Goal: Task Accomplishment & Management: Complete application form

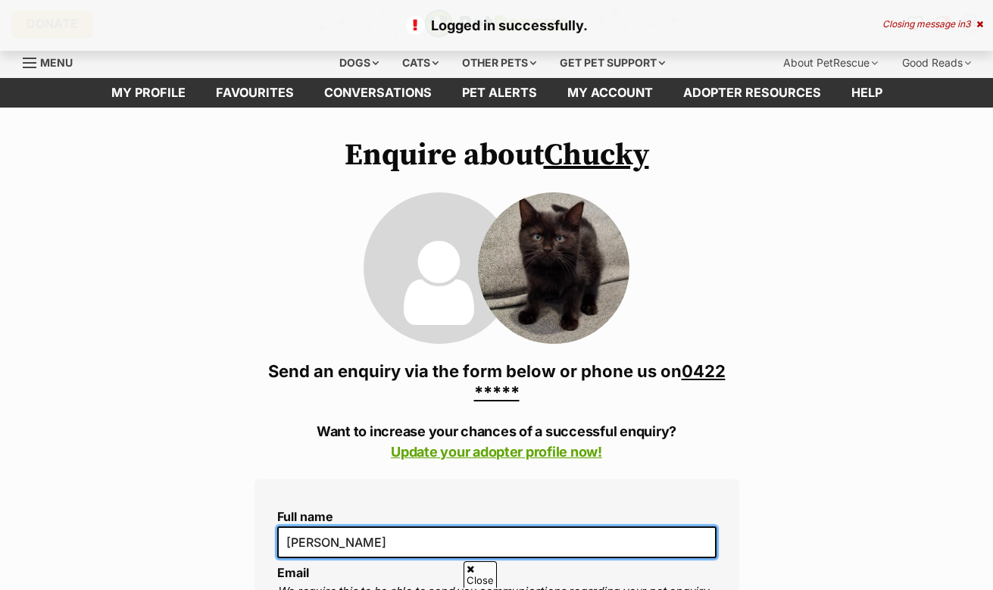
click at [394, 526] on input "[PERSON_NAME]" at bounding box center [496, 542] width 439 height 32
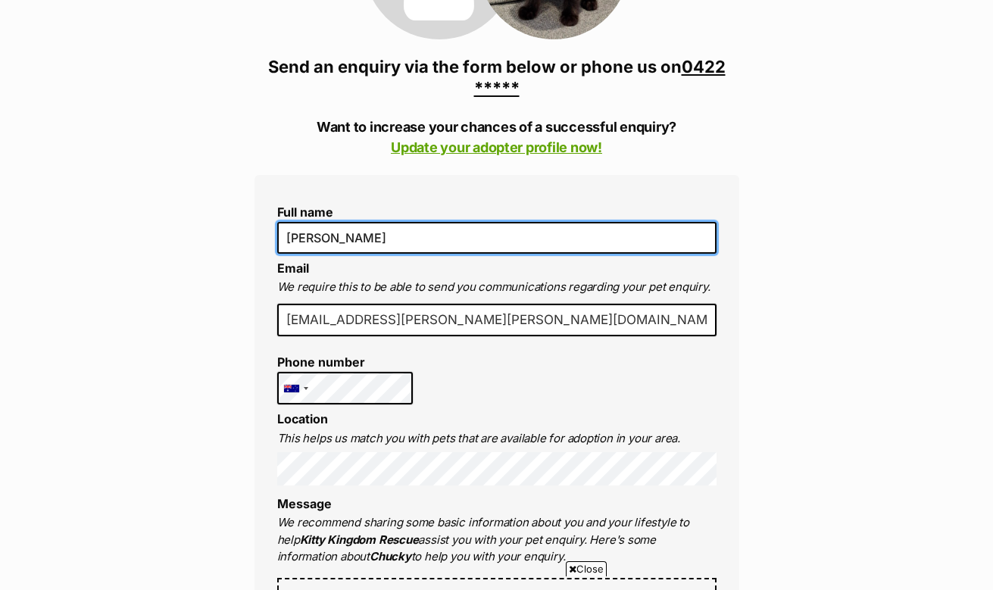
type input "[PERSON_NAME]"
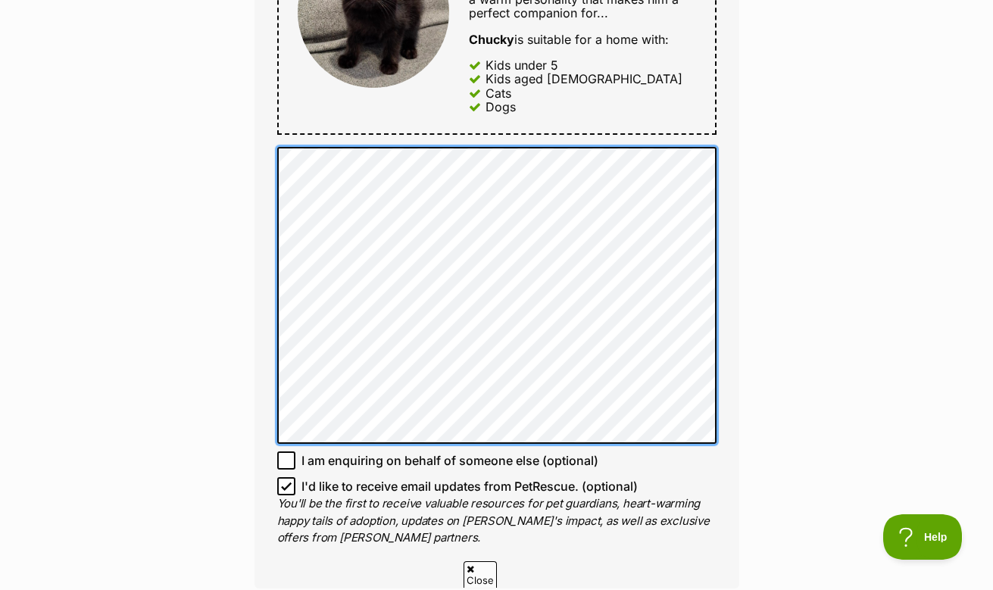
scroll to position [978, 0]
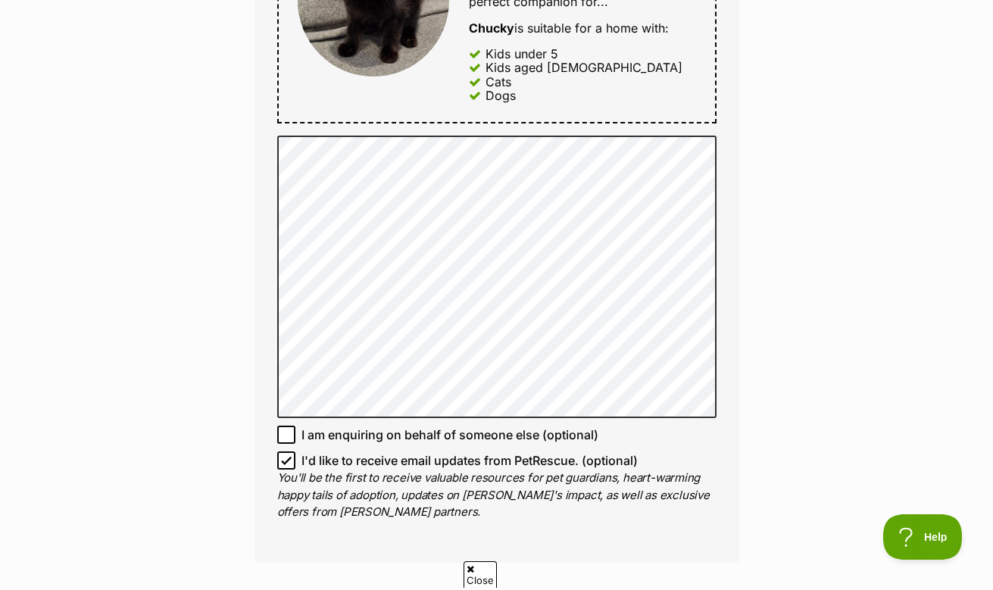
click at [282, 465] on icon at bounding box center [286, 460] width 11 height 11
click at [282, 465] on input "I'd like to receive email updates from PetRescue. (optional)" at bounding box center [286, 460] width 18 height 18
checkbox input "false"
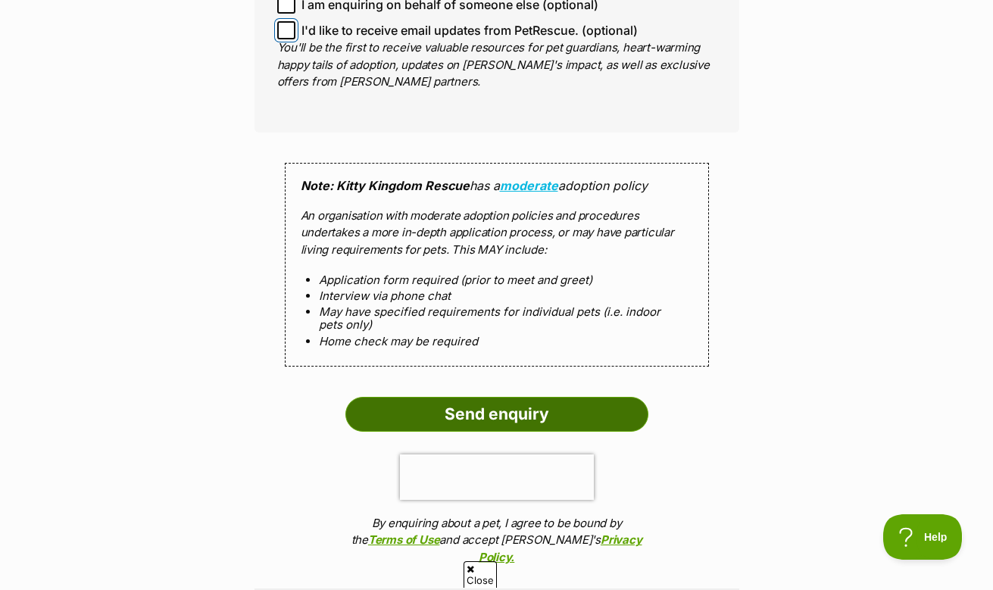
scroll to position [1412, 0]
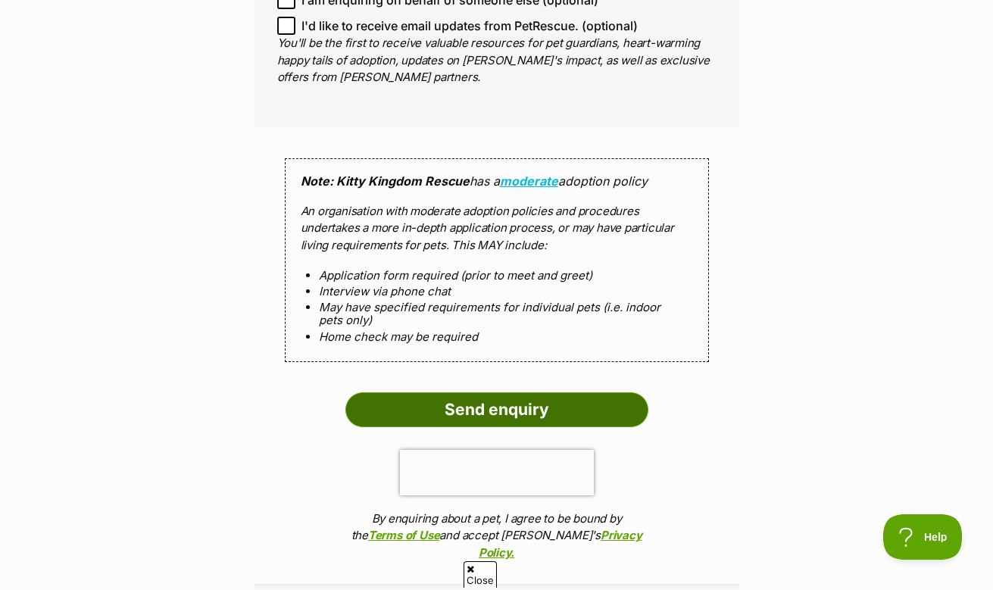
click at [483, 404] on input "Send enquiry" at bounding box center [496, 409] width 303 height 35
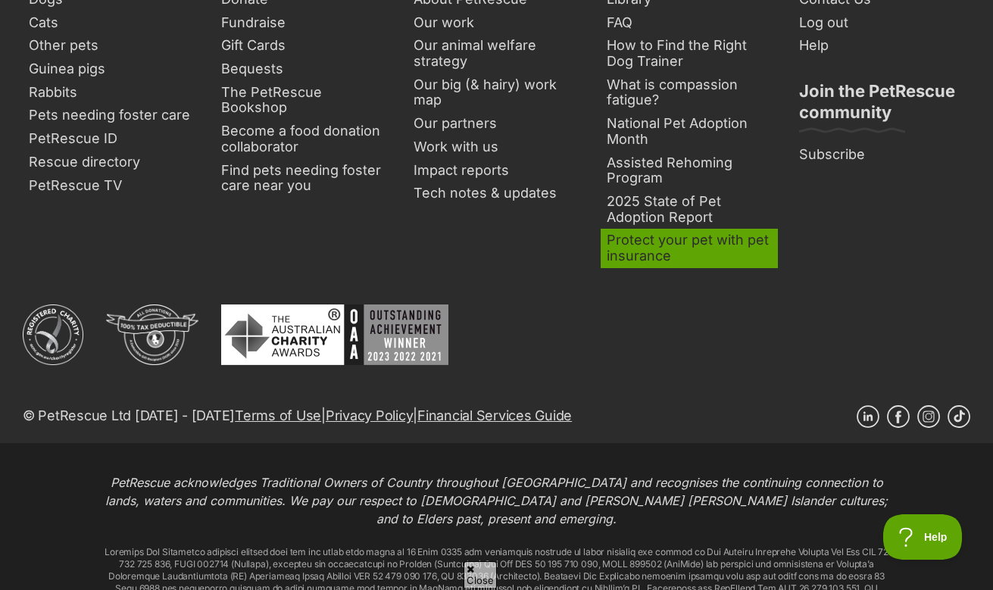
scroll to position [1180, 0]
